Goal: Navigation & Orientation: Find specific page/section

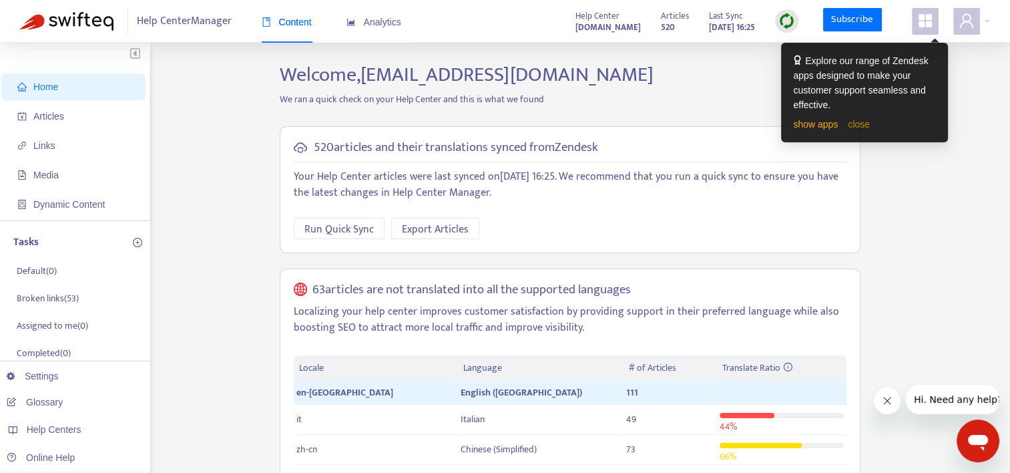
click at [862, 123] on link "close" at bounding box center [859, 124] width 22 height 11
